Goal: Transaction & Acquisition: Obtain resource

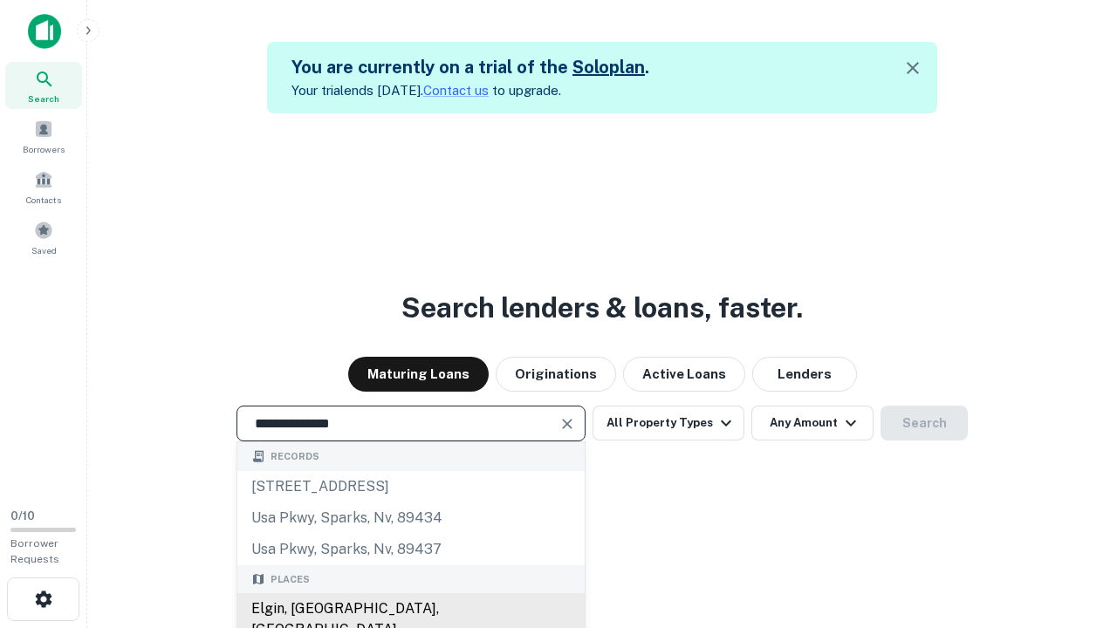
click at [410, 609] on div "Elgin, [GEOGRAPHIC_DATA], [GEOGRAPHIC_DATA]" at bounding box center [410, 619] width 347 height 52
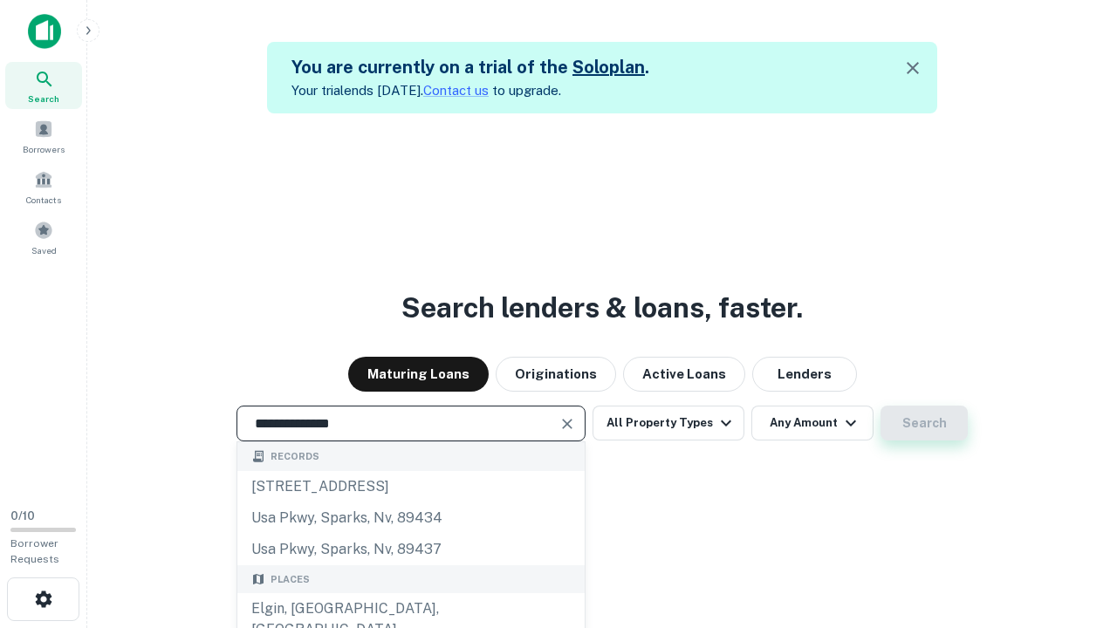
type input "**********"
click at [880, 406] on button "Search" at bounding box center [923, 423] width 87 height 35
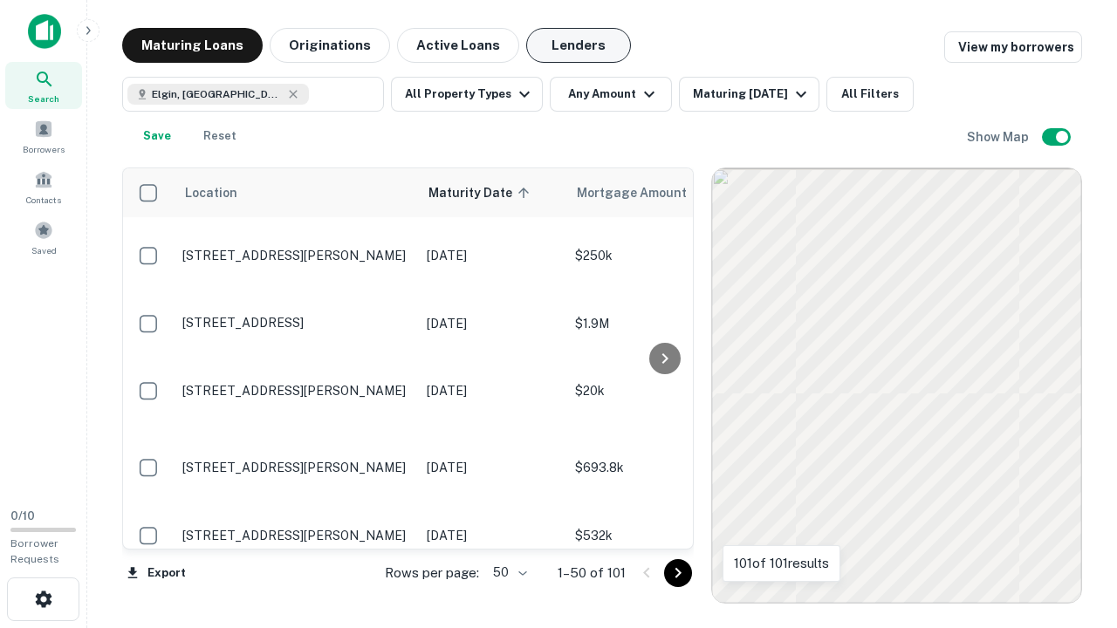
click at [579, 45] on button "Lenders" at bounding box center [578, 45] width 105 height 35
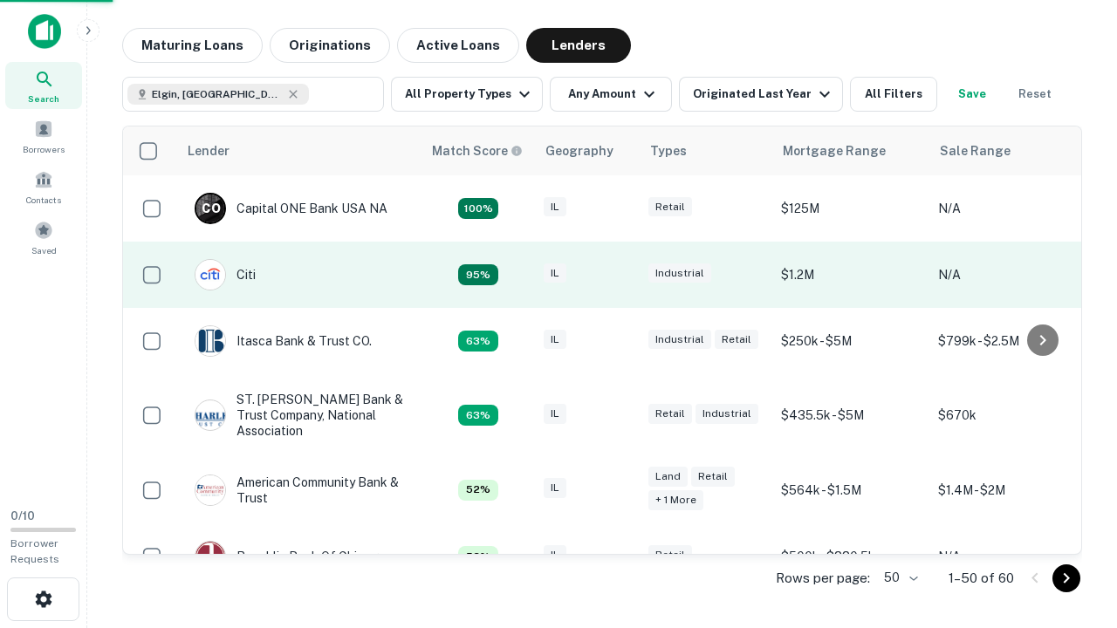
click at [620, 275] on div "IL" at bounding box center [587, 276] width 87 height 24
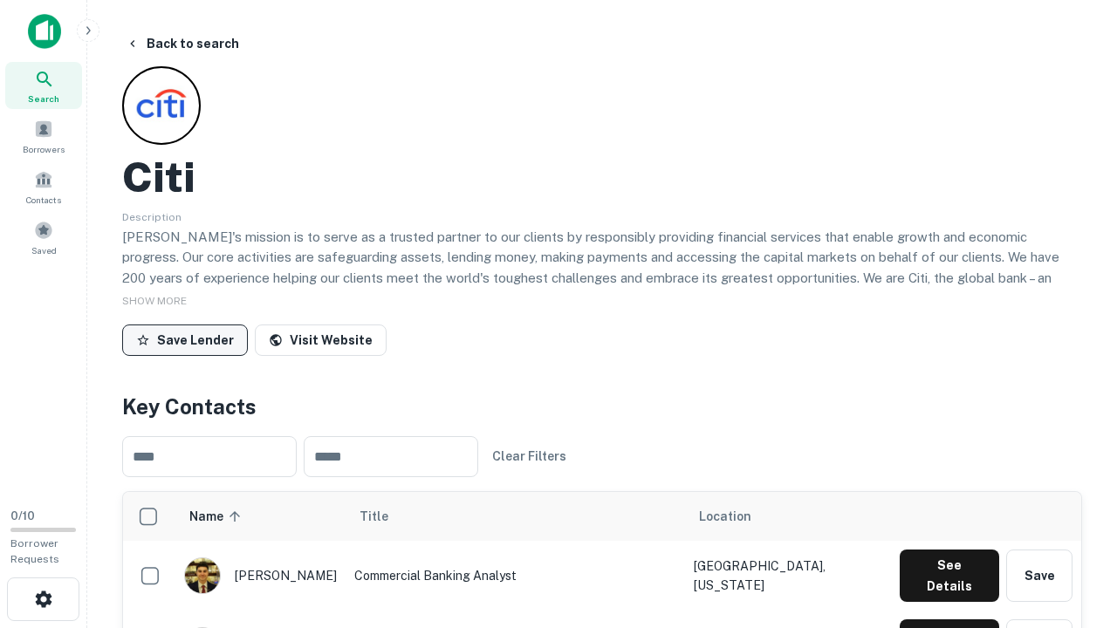
click at [185, 339] on button "Save Lender" at bounding box center [185, 340] width 126 height 31
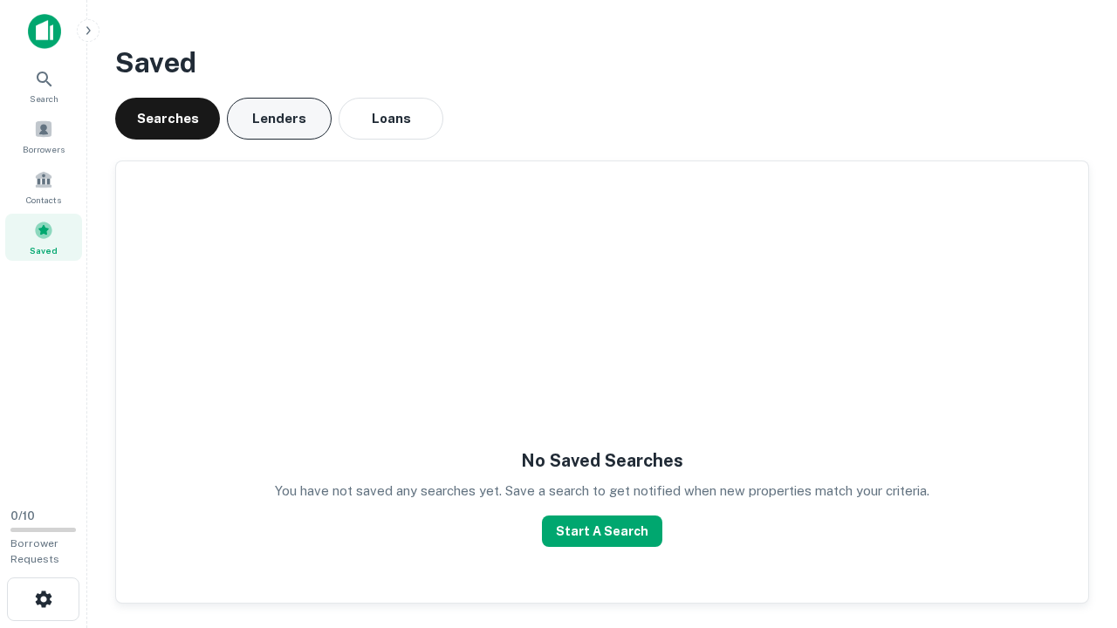
click at [279, 119] on button "Lenders" at bounding box center [279, 119] width 105 height 42
